Goal: Information Seeking & Learning: Check status

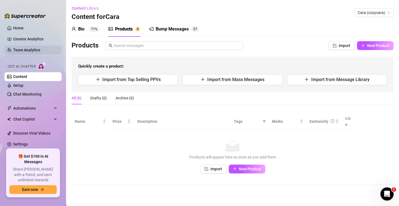
click at [26, 52] on link "Team Analytics" at bounding box center [26, 50] width 27 height 4
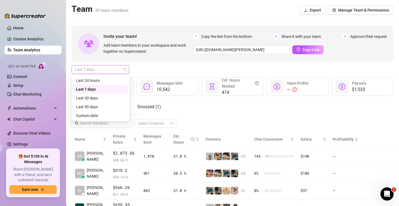
click at [127, 68] on div "Last 7 days" at bounding box center [100, 69] width 58 height 9
click at [95, 118] on div "Custom date" at bounding box center [100, 116] width 49 height 6
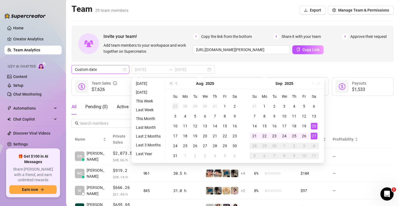
type input "[DATE]"
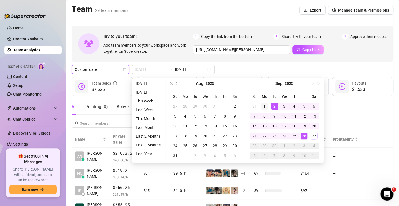
type input "[DATE]"
click at [266, 107] on div "1" at bounding box center [264, 106] width 7 height 7
click at [302, 140] on td "26" at bounding box center [304, 136] width 10 height 10
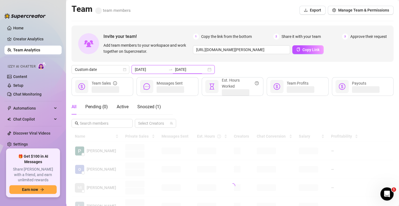
click at [201, 70] on input "[DATE]" at bounding box center [190, 70] width 31 height 6
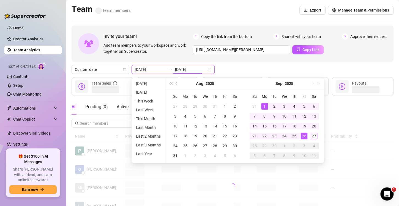
click at [203, 70] on div "[DATE] [DATE]" at bounding box center [172, 69] width 83 height 9
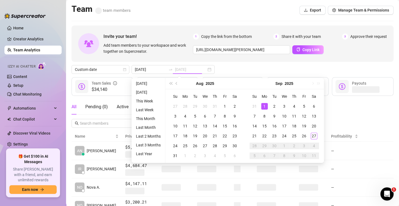
type input "[DATE]"
click at [264, 108] on div "1" at bounding box center [264, 106] width 7 height 7
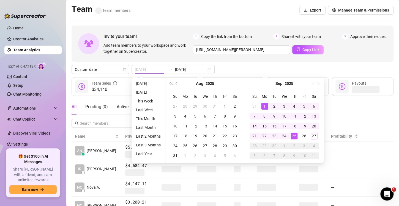
click at [292, 137] on div "25" at bounding box center [294, 136] width 7 height 7
type input "[DATE]"
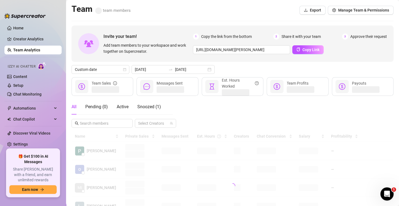
click at [332, 73] on div "Custom date [DATE] [DATE]" at bounding box center [232, 69] width 322 height 9
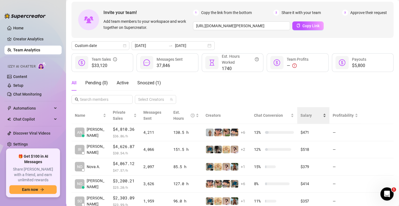
scroll to position [22, 0]
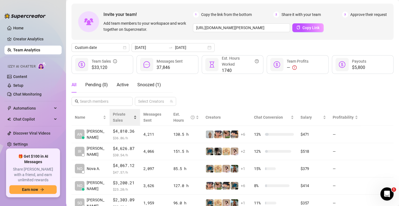
click at [129, 115] on div "Private Sales" at bounding box center [125, 117] width 24 height 12
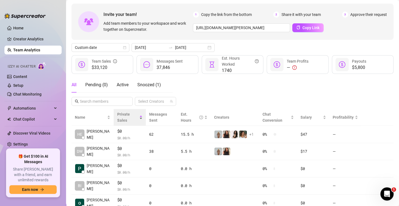
click at [129, 115] on span "Private Sales" at bounding box center [127, 117] width 21 height 12
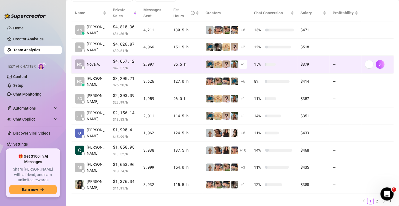
scroll to position [132, 0]
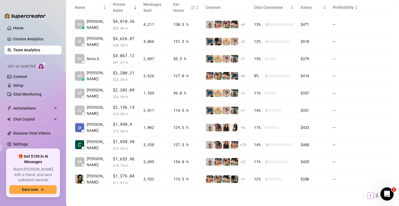
click at [374, 194] on link "2" at bounding box center [377, 196] width 6 height 6
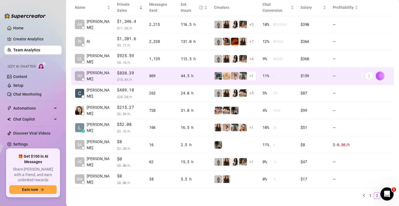
scroll to position [124, 0]
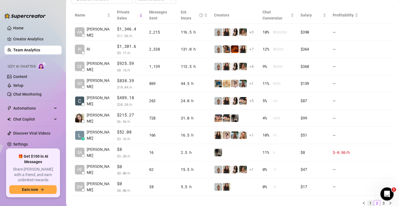
click at [367, 204] on link "1" at bounding box center [370, 203] width 6 height 6
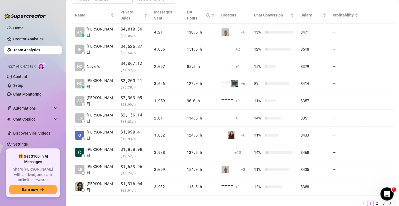
click at [367, 204] on link "1" at bounding box center [370, 203] width 6 height 6
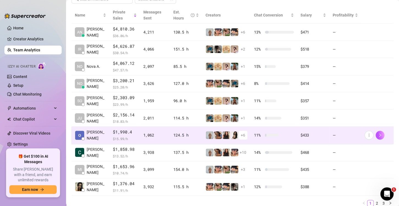
scroll to position [107, 0]
